Goal: Check status: Check status

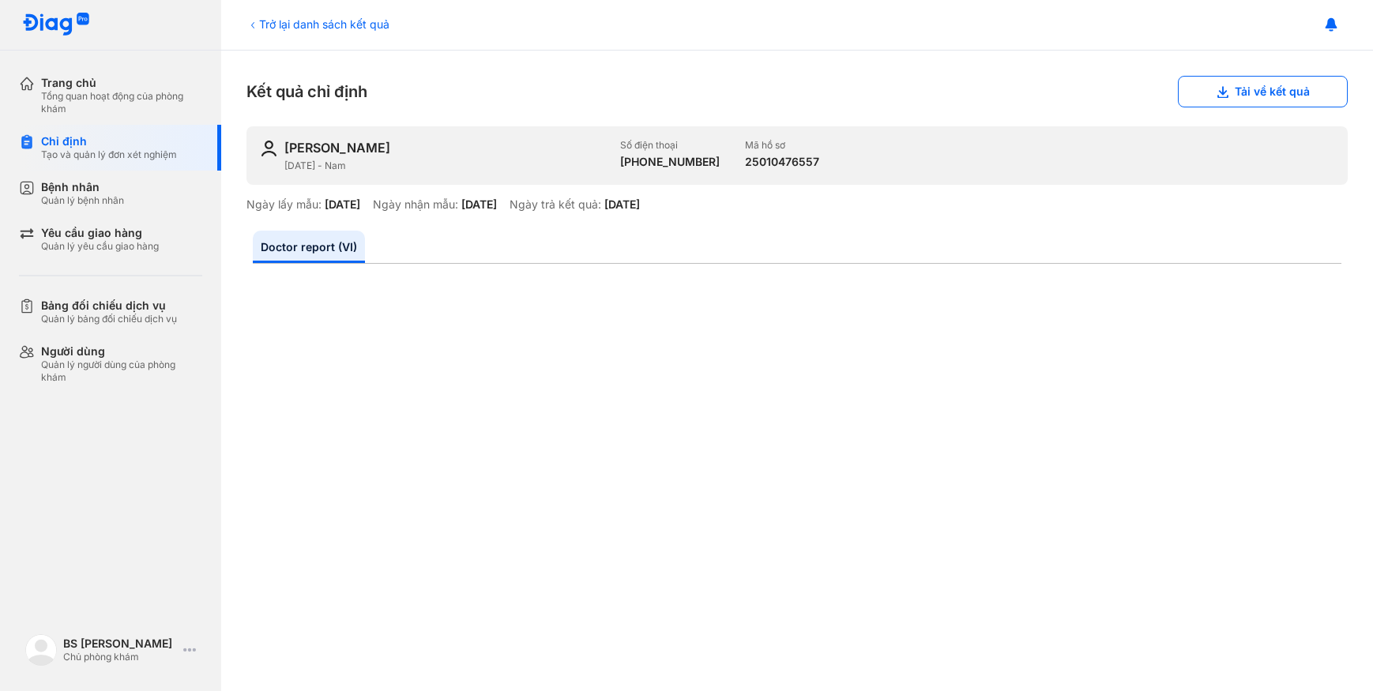
click at [70, 130] on div "Chỉ định Tạo và quản lý đơn xét nghiệm" at bounding box center [120, 148] width 202 height 46
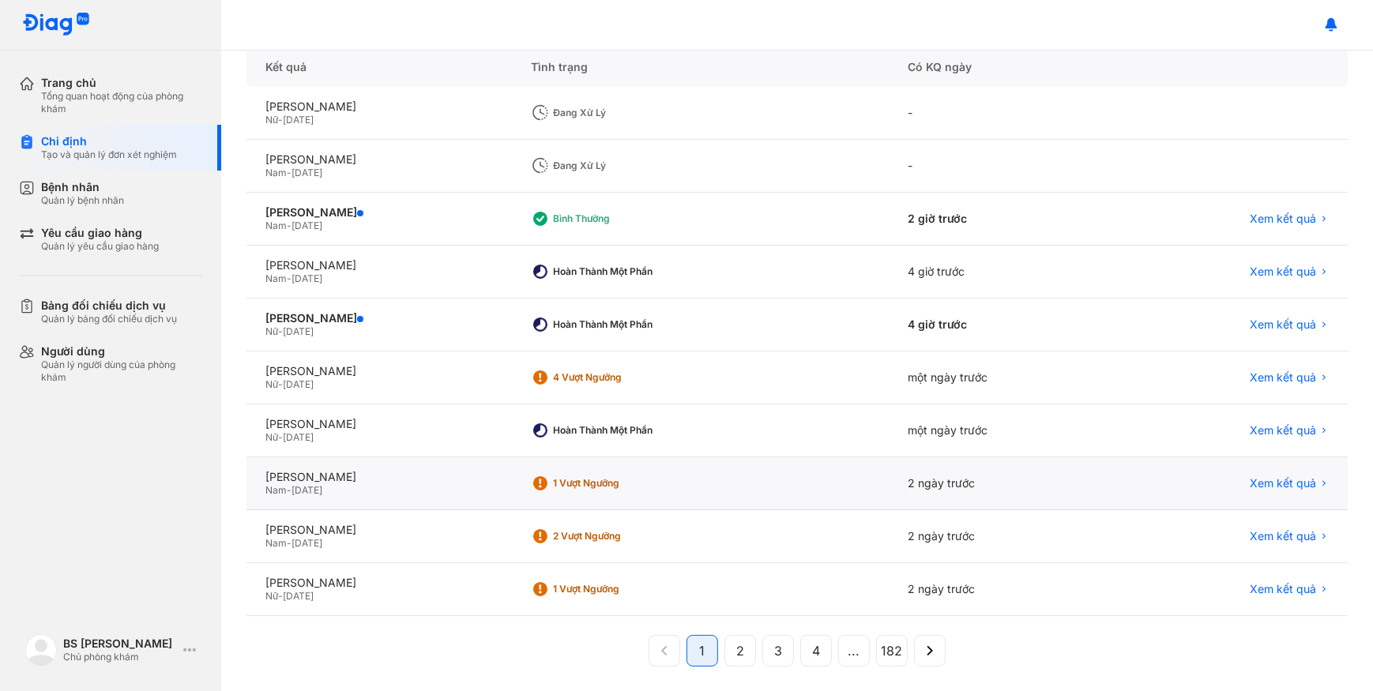
scroll to position [184, 0]
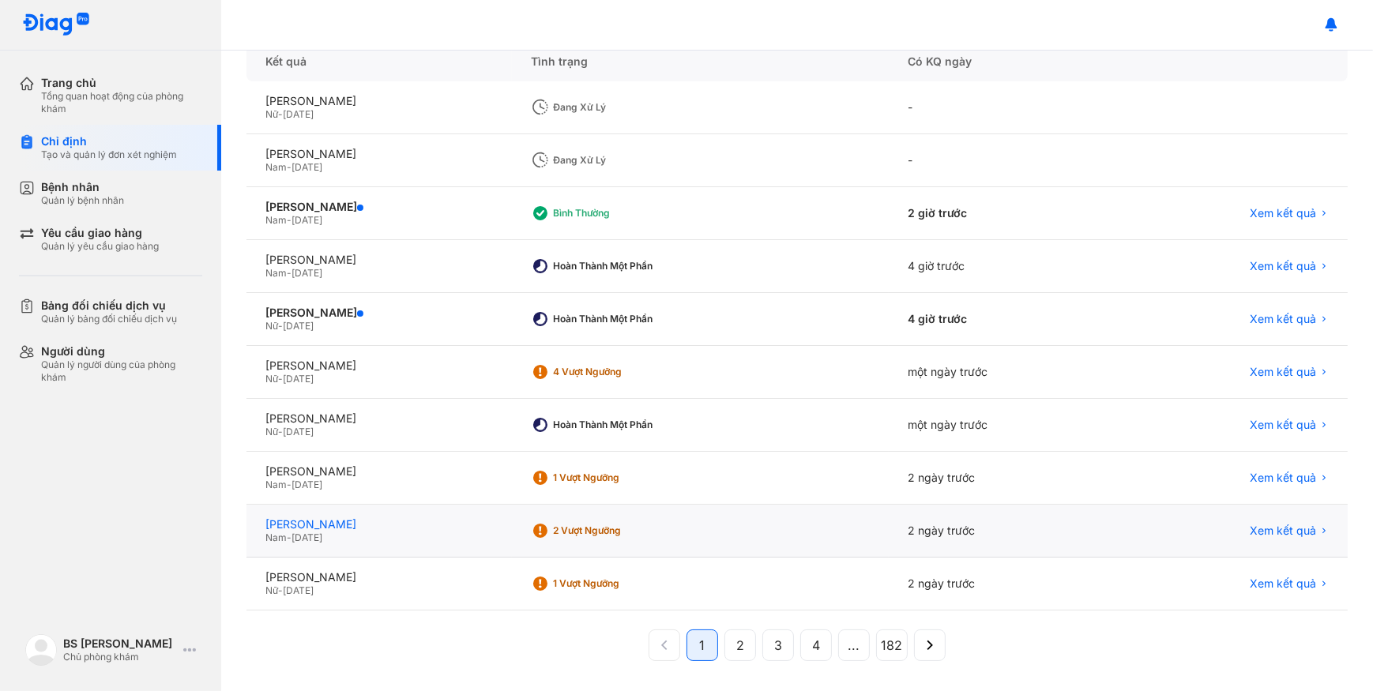
click at [480, 527] on div "TRẦN ĐÀO MAI HUY" at bounding box center [378, 524] width 227 height 14
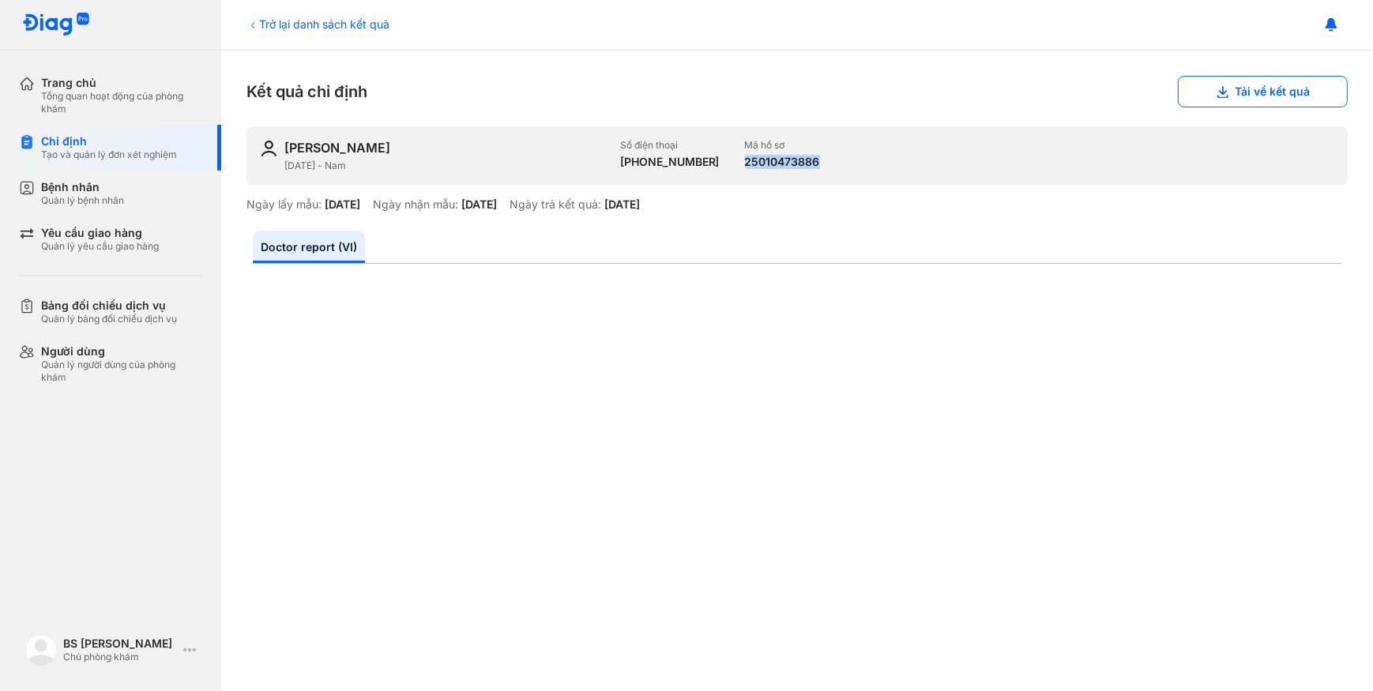
drag, startPoint x: 724, startPoint y: 162, endPoint x: 812, endPoint y: 166, distance: 87.8
click at [812, 166] on div "[PERSON_NAME] [DATE] - Nam Số điện thoại [PHONE_NUMBER] Mã hồ sơ 25010473886" at bounding box center [796, 155] width 1101 height 58
drag, startPoint x: 812, startPoint y: 166, endPoint x: 779, endPoint y: 155, distance: 35.0
copy div "25010473886"
